Goal: Task Accomplishment & Management: Use online tool/utility

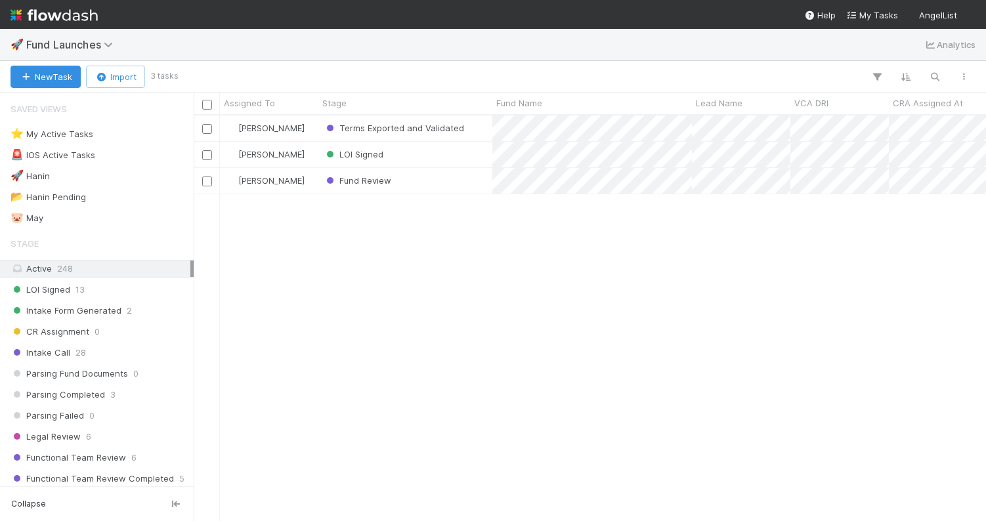
scroll to position [405, 793]
click at [275, 102] on div "Assigned To" at bounding box center [269, 103] width 91 height 13
click at [431, 279] on div "Sort A → Z Sort Z → A" at bounding box center [493, 260] width 986 height 521
click at [882, 64] on div "New Task Import 3 tasks Filter Filter Filter" at bounding box center [493, 77] width 986 height 32
click at [879, 71] on icon "button" at bounding box center [877, 77] width 13 height 12
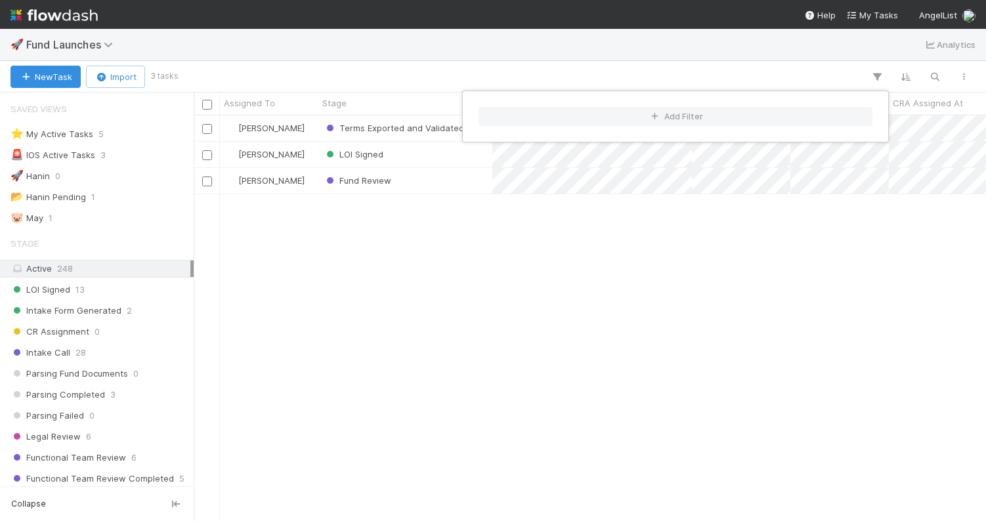
click at [681, 278] on div "Add Filter" at bounding box center [493, 260] width 986 height 521
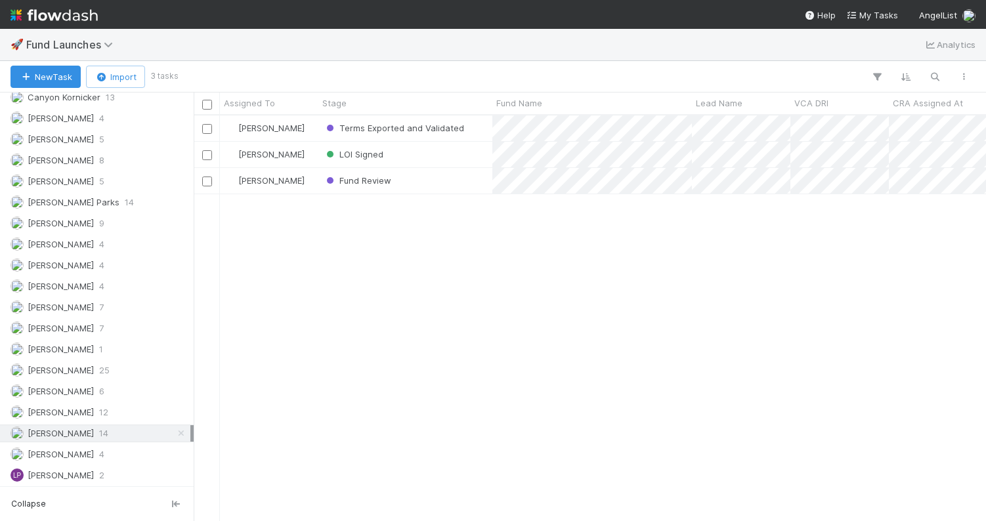
scroll to position [990, 0]
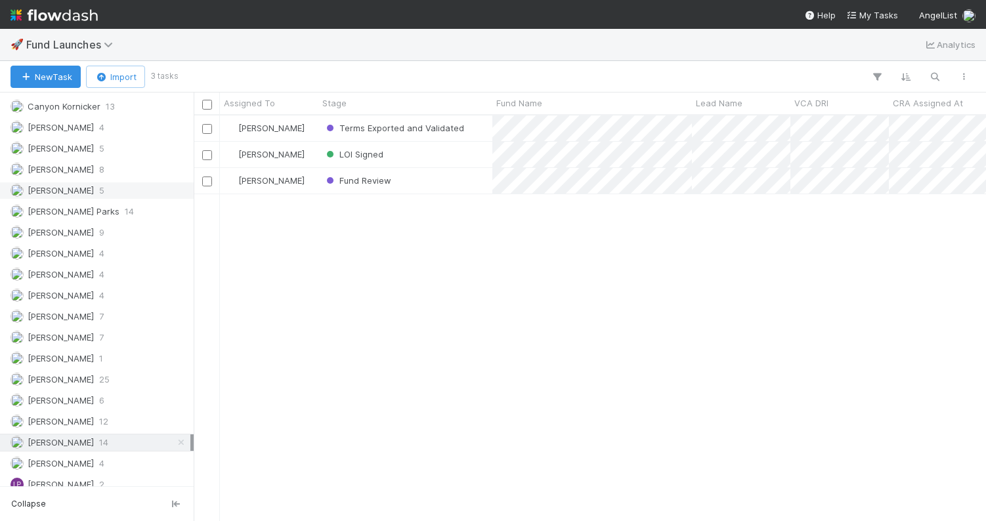
click at [74, 192] on span "[PERSON_NAME]" at bounding box center [61, 190] width 66 height 11
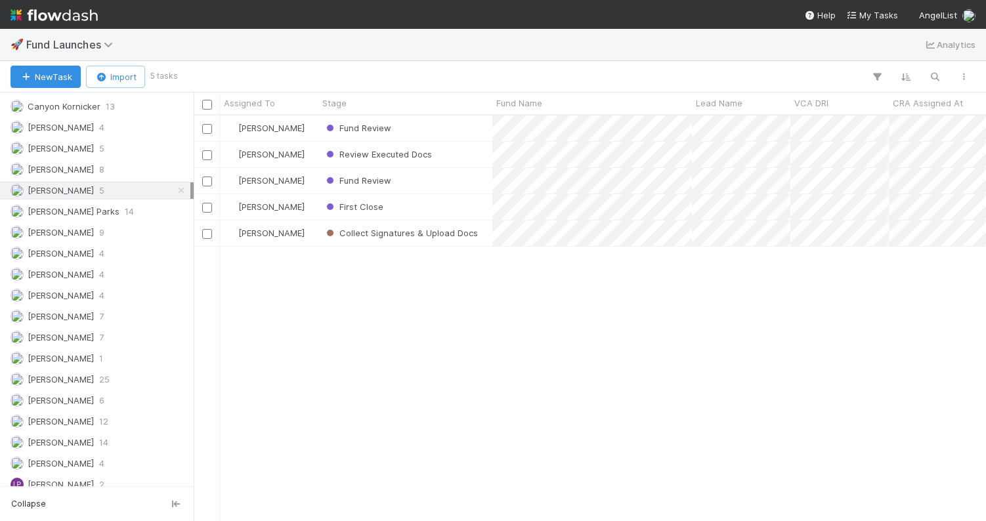
scroll to position [405, 793]
click at [434, 135] on div "Fund Review" at bounding box center [406, 129] width 174 height 26
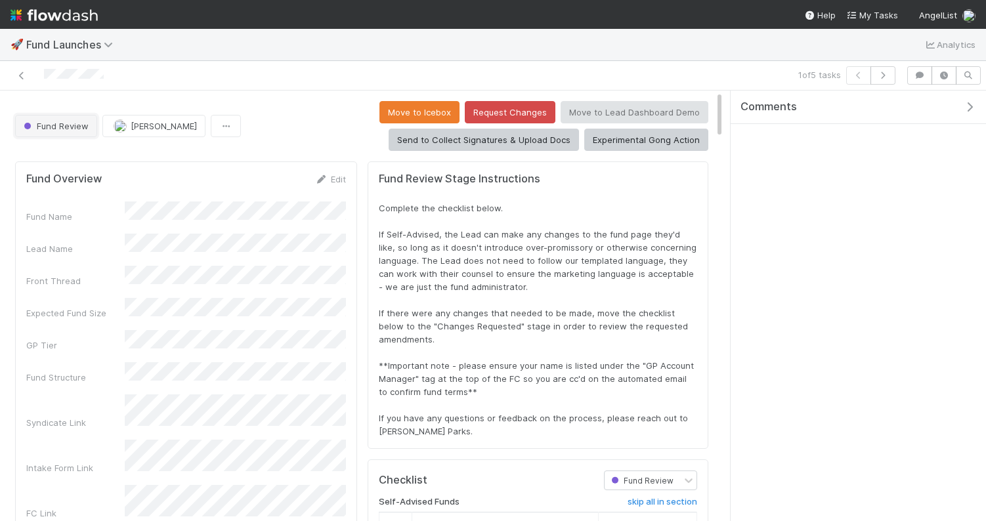
click at [77, 129] on span "Fund Review" at bounding box center [55, 126] width 68 height 11
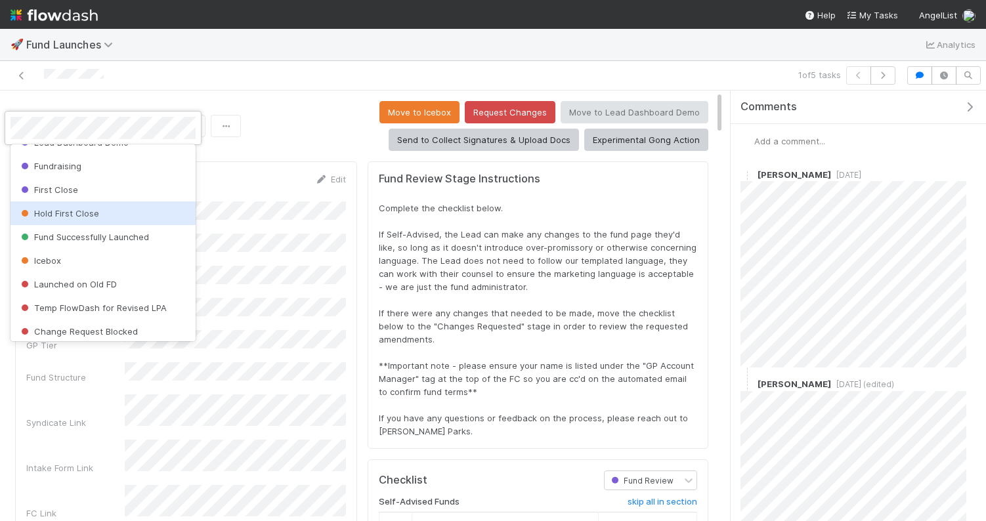
scroll to position [564, 0]
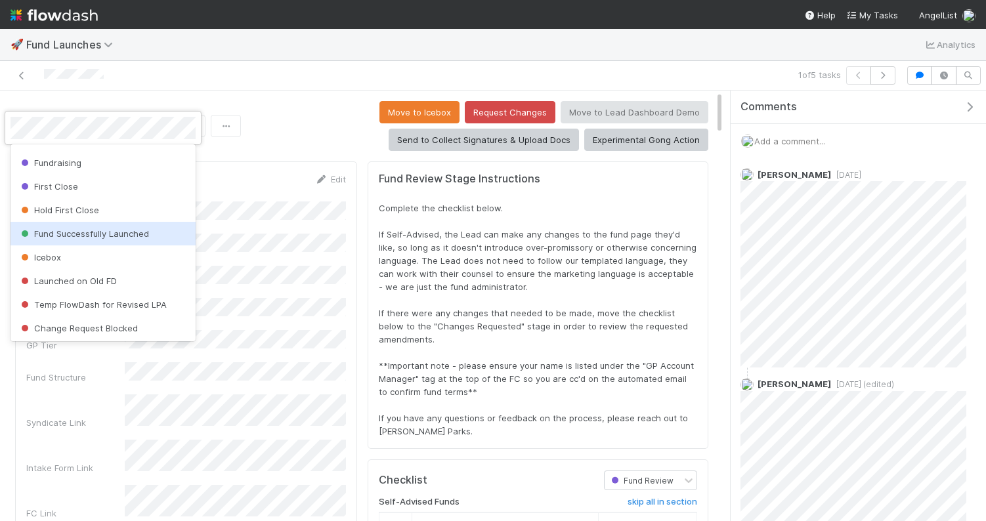
click at [131, 232] on span "Fund Successfully Launched" at bounding box center [83, 234] width 131 height 11
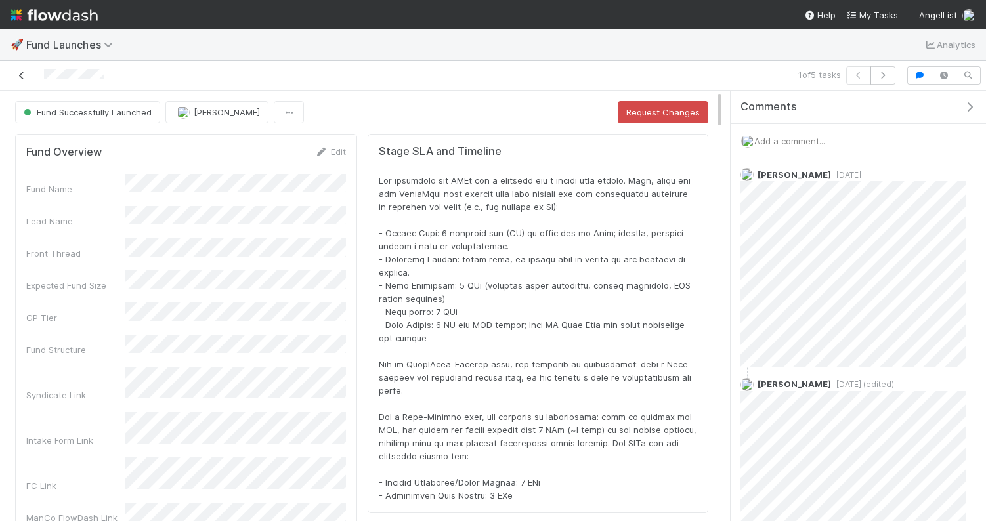
click at [18, 74] on icon at bounding box center [21, 76] width 13 height 9
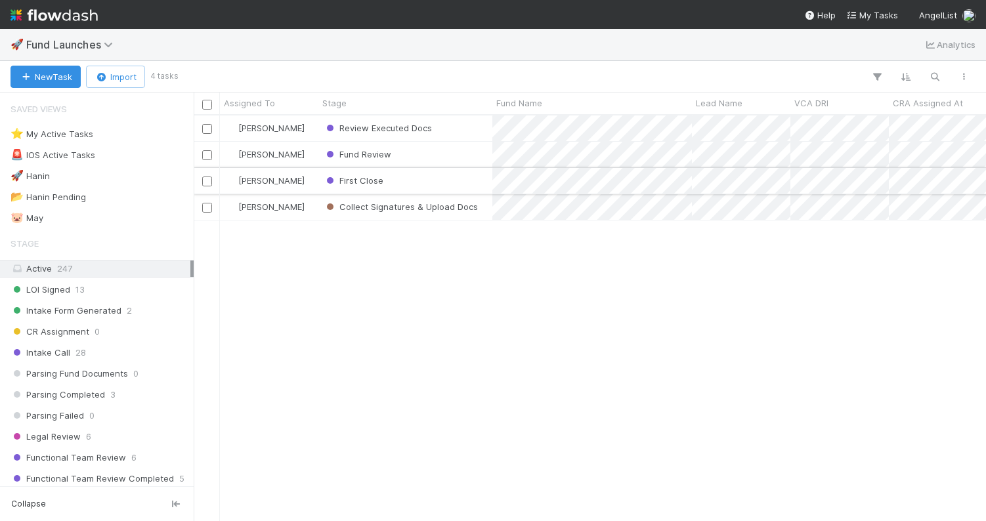
scroll to position [405, 793]
click at [467, 135] on div "Review Executed Docs" at bounding box center [406, 129] width 174 height 26
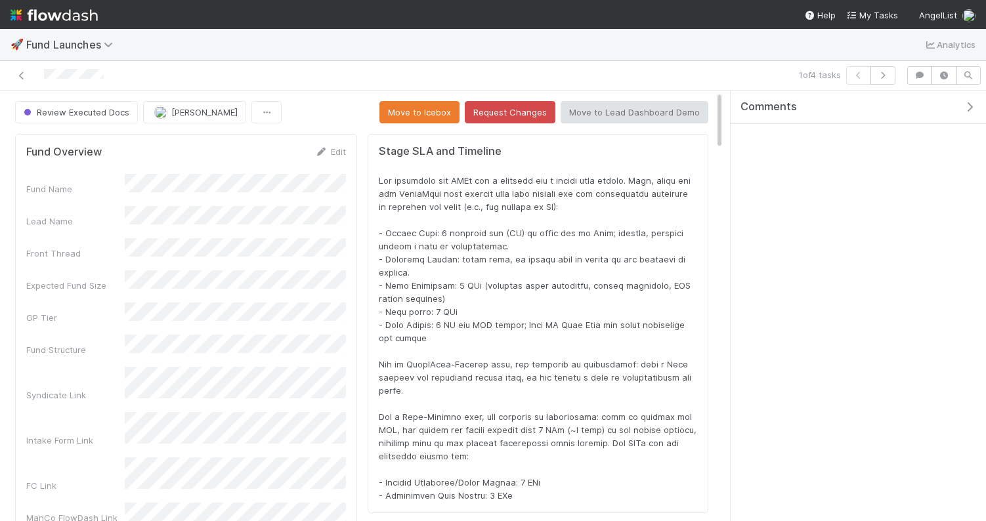
scroll to position [267, 671]
click at [102, 110] on span "Review Executed Docs" at bounding box center [75, 112] width 108 height 11
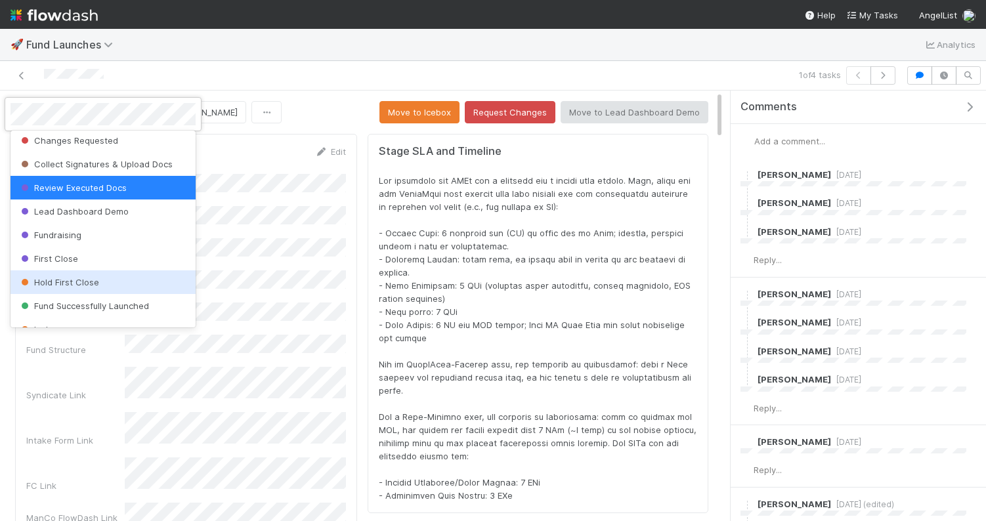
scroll to position [501, 0]
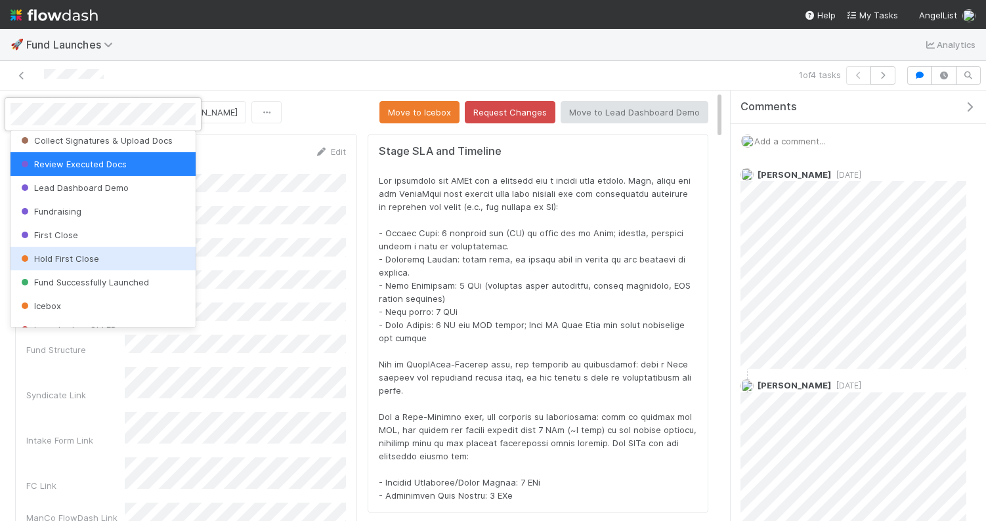
click at [91, 280] on span "Fund Successfully Launched" at bounding box center [83, 282] width 131 height 11
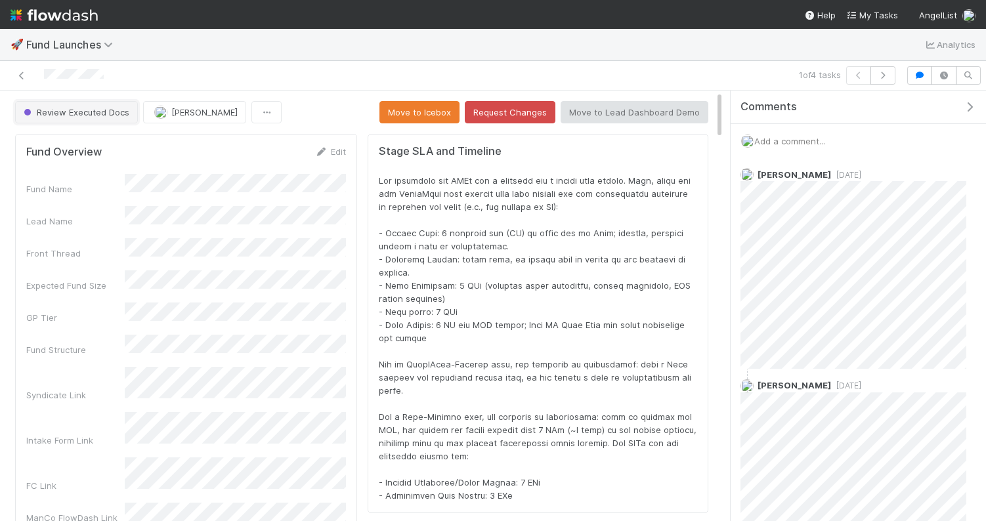
click at [81, 114] on span "Review Executed Docs" at bounding box center [75, 112] width 108 height 11
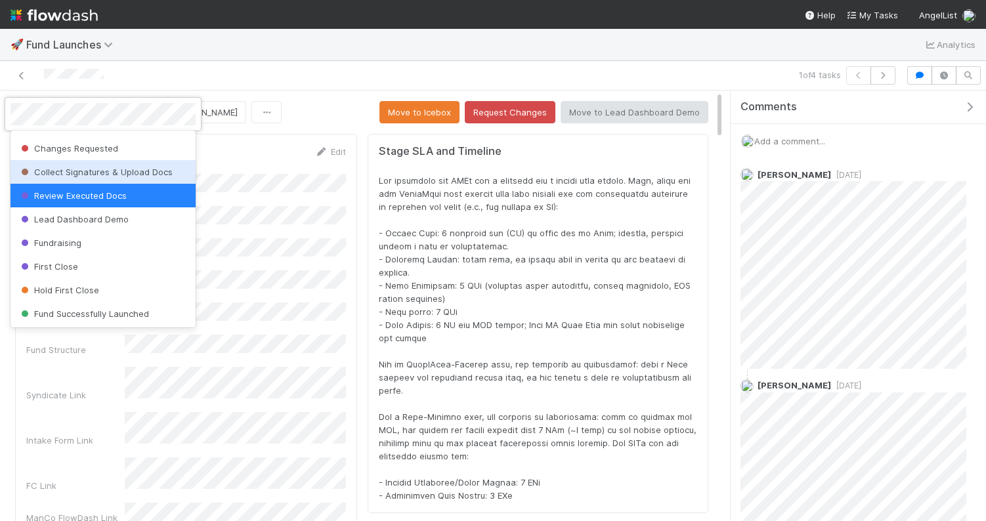
scroll to position [490, 0]
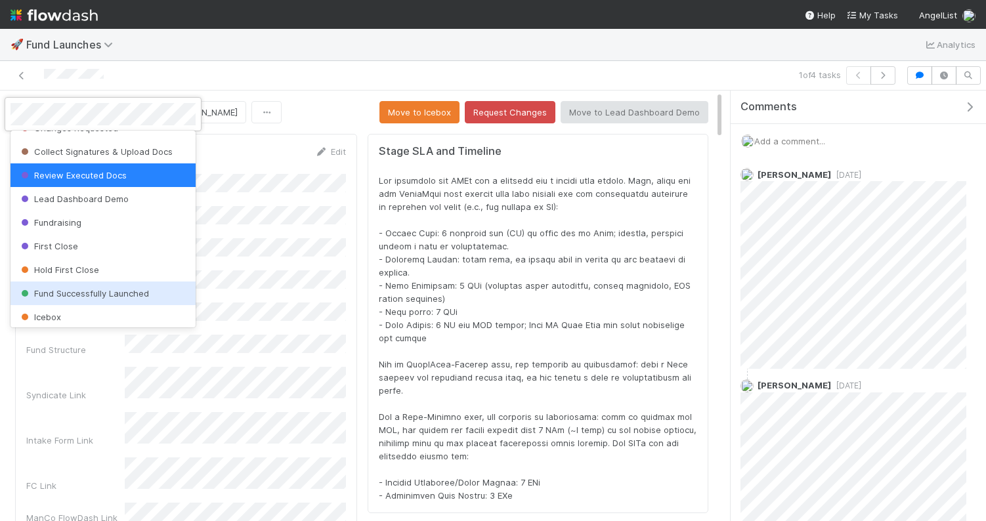
click at [82, 295] on span "Fund Successfully Launched" at bounding box center [83, 293] width 131 height 11
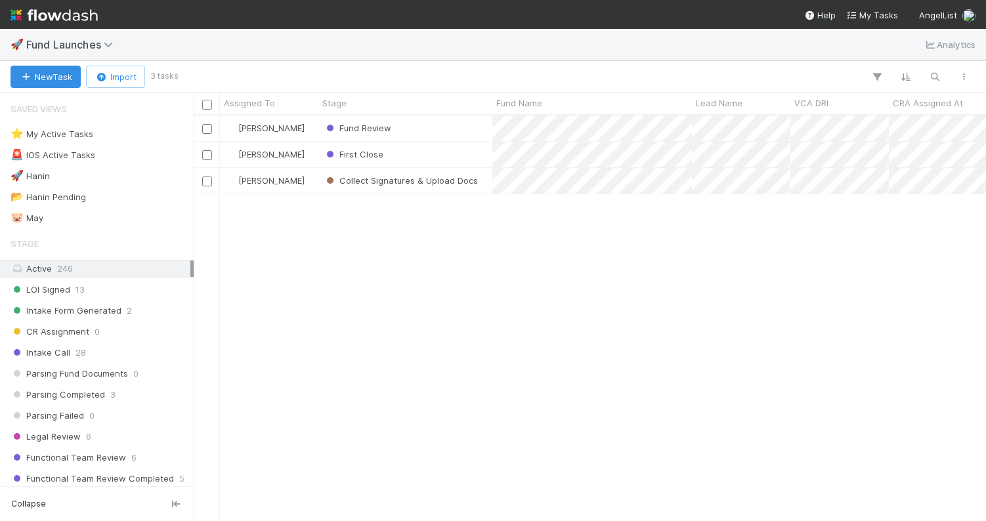
scroll to position [405, 793]
click at [466, 133] on div "Fund Review" at bounding box center [406, 129] width 174 height 26
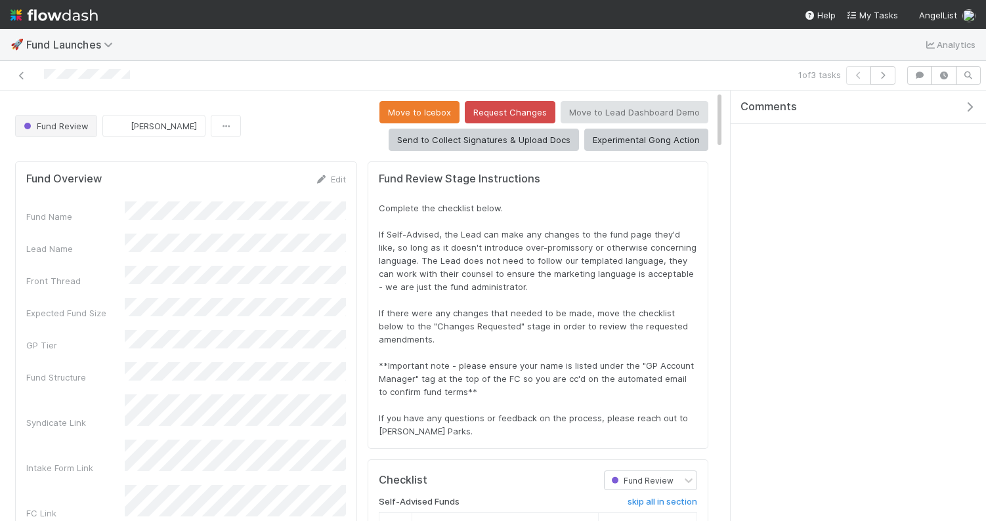
scroll to position [267, 671]
click at [74, 129] on span "Fund Review" at bounding box center [55, 126] width 68 height 11
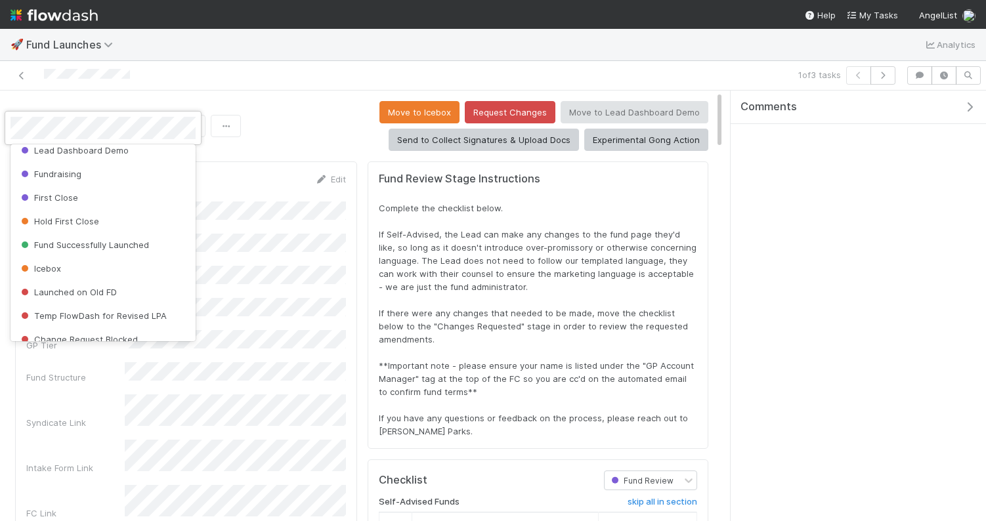
scroll to position [565, 0]
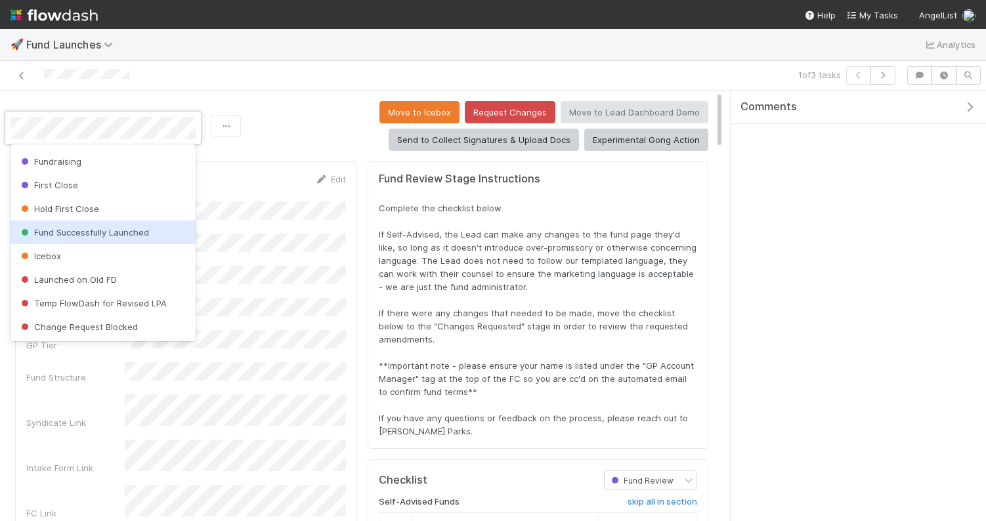
click at [93, 234] on span "Fund Successfully Launched" at bounding box center [83, 232] width 131 height 11
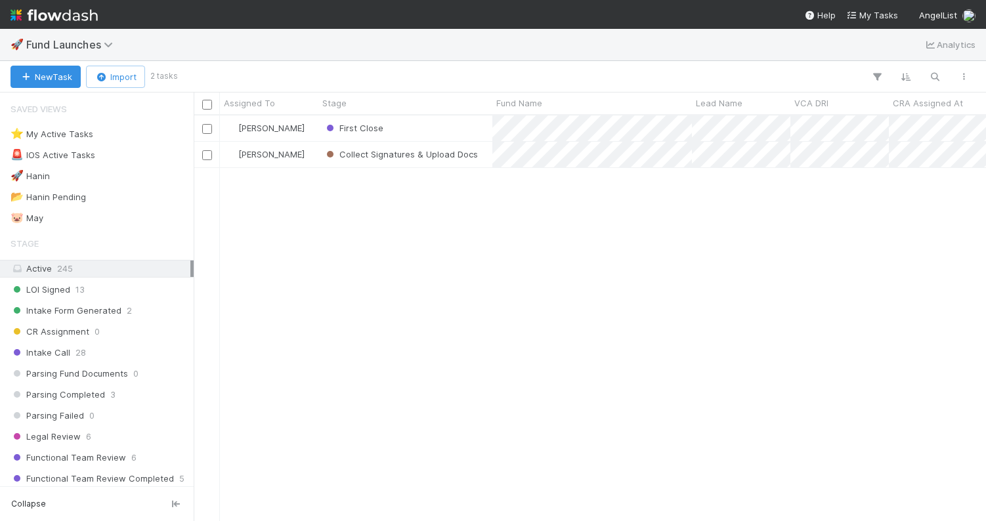
scroll to position [405, 793]
click at [446, 135] on div "First Close" at bounding box center [406, 129] width 174 height 26
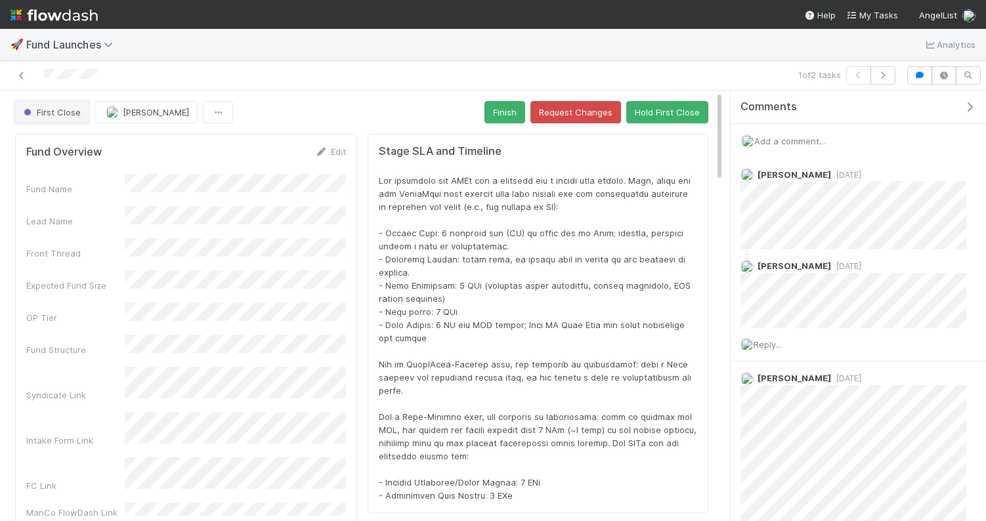
click at [62, 110] on span "First Close" at bounding box center [51, 112] width 60 height 11
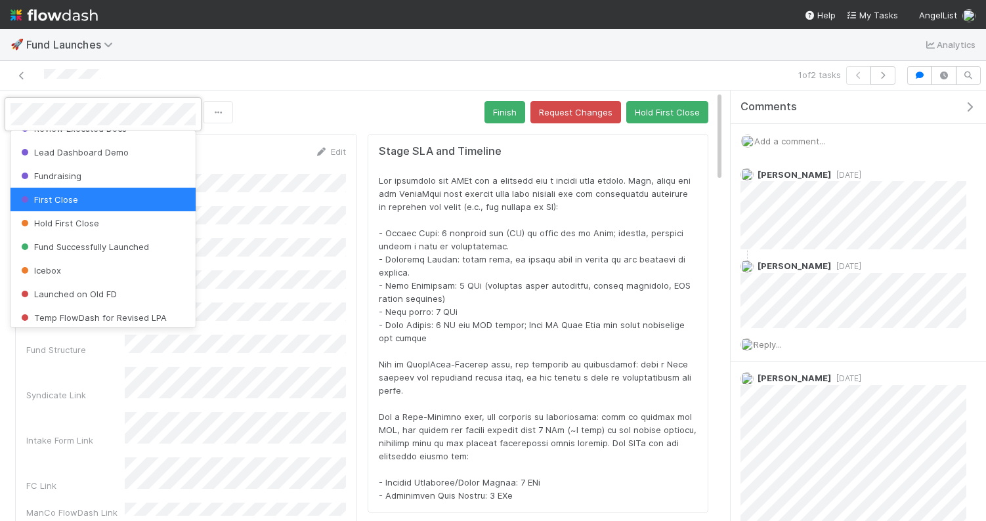
scroll to position [565, 0]
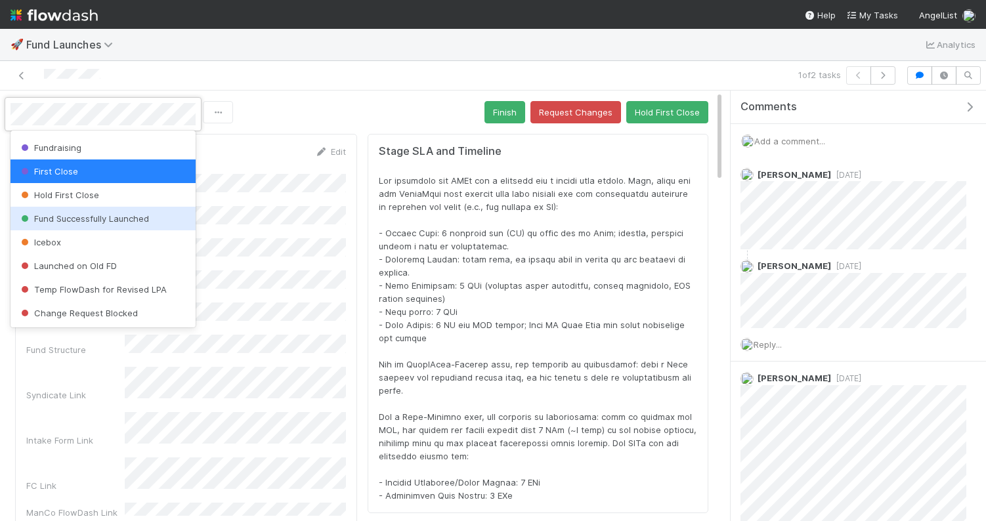
click at [79, 219] on span "Fund Successfully Launched" at bounding box center [83, 218] width 131 height 11
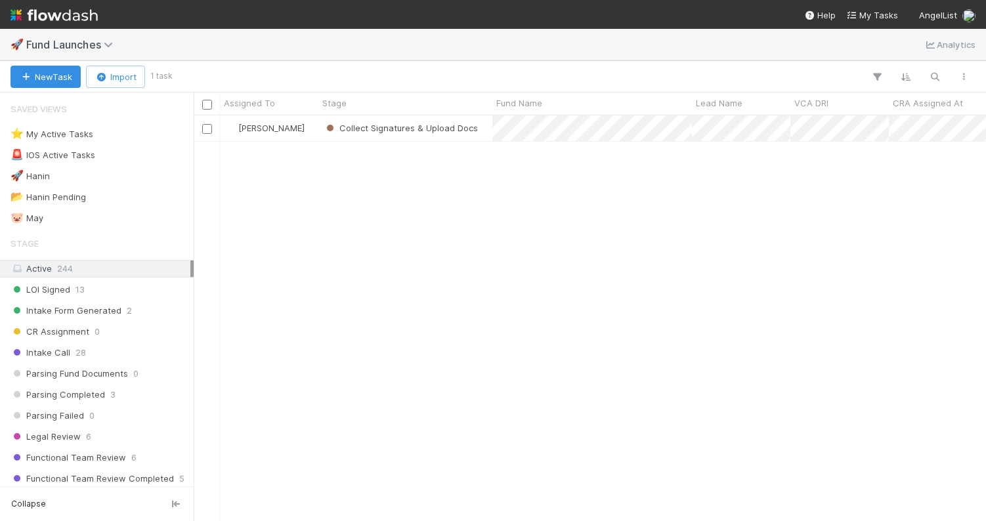
scroll to position [405, 793]
